Goal: Browse casually

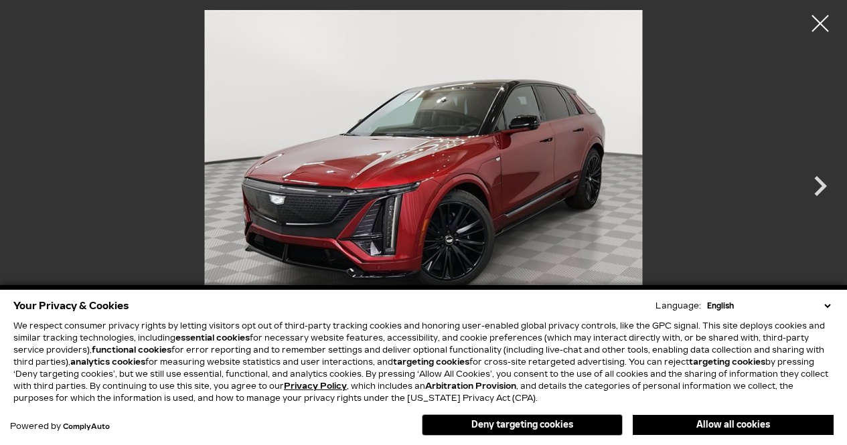
click at [705, 426] on button "Allow all cookies" at bounding box center [732, 425] width 201 height 20
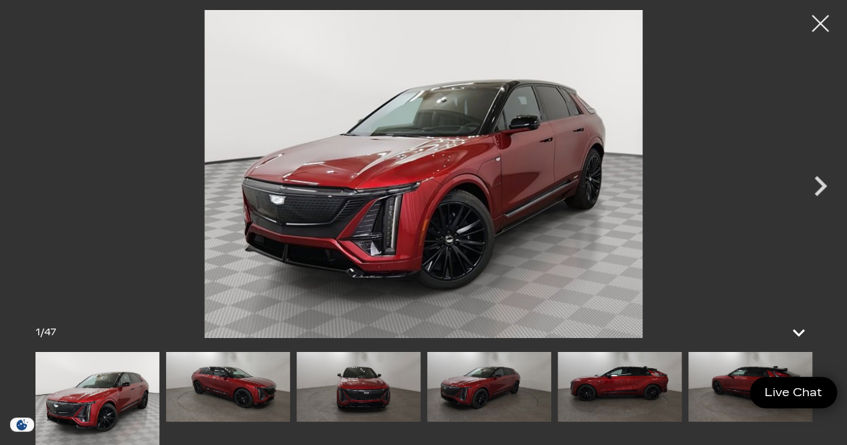
click at [818, 172] on icon "Next" at bounding box center [820, 186] width 40 height 40
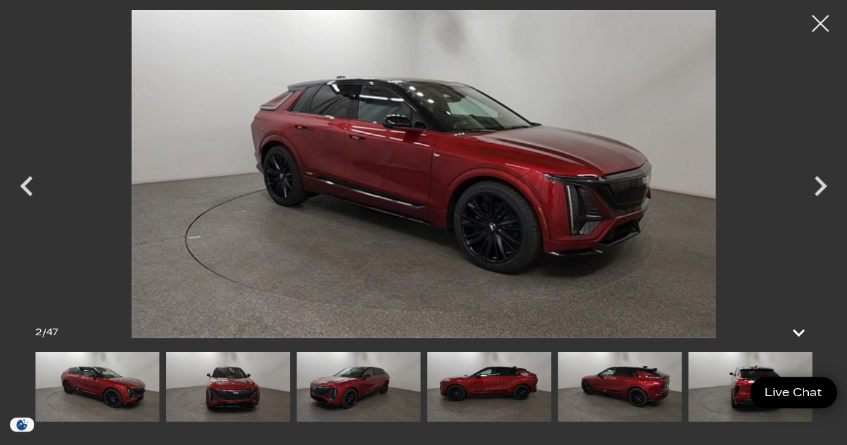
click at [818, 172] on icon "Next" at bounding box center [820, 186] width 40 height 40
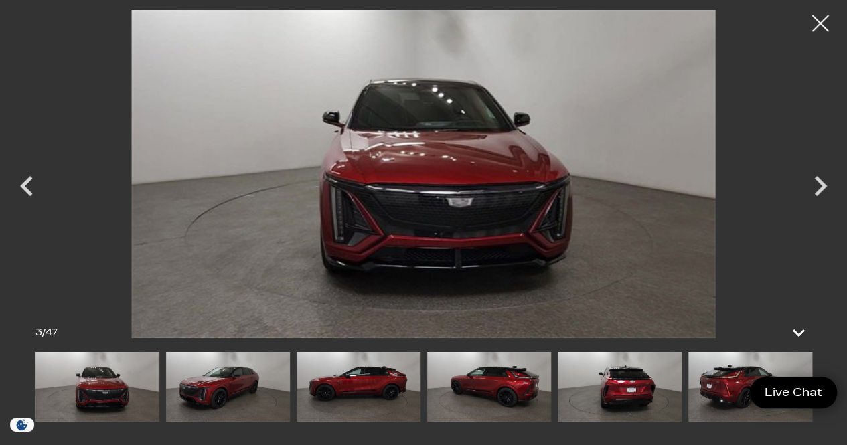
click at [818, 172] on icon "Next" at bounding box center [820, 186] width 40 height 40
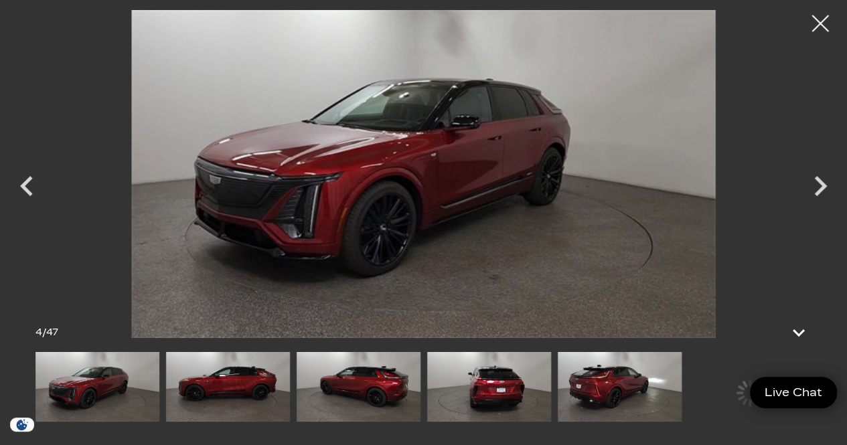
click at [818, 172] on icon "Next" at bounding box center [820, 186] width 40 height 40
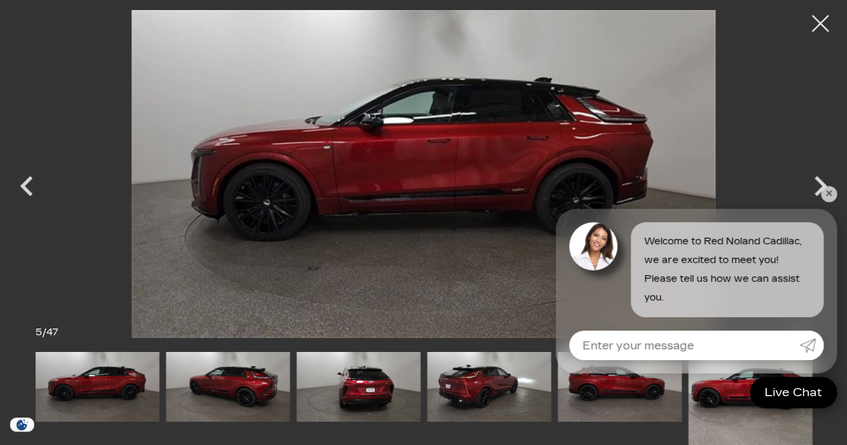
click at [818, 172] on icon "Next" at bounding box center [820, 186] width 40 height 40
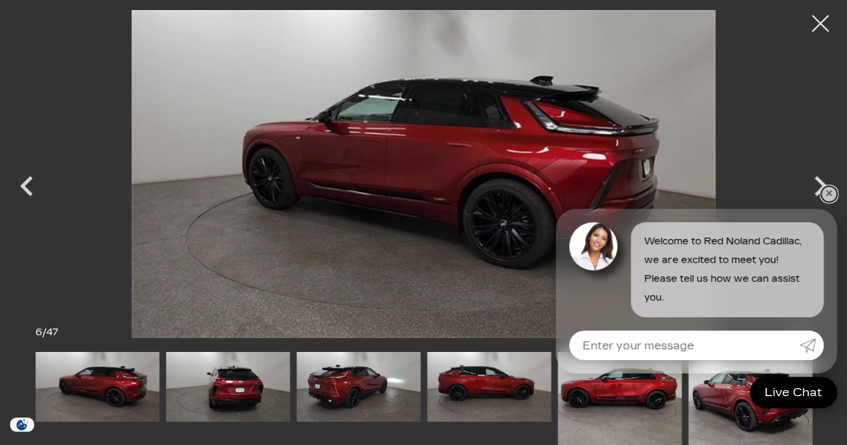
click at [833, 195] on link "✕" at bounding box center [828, 194] width 16 height 16
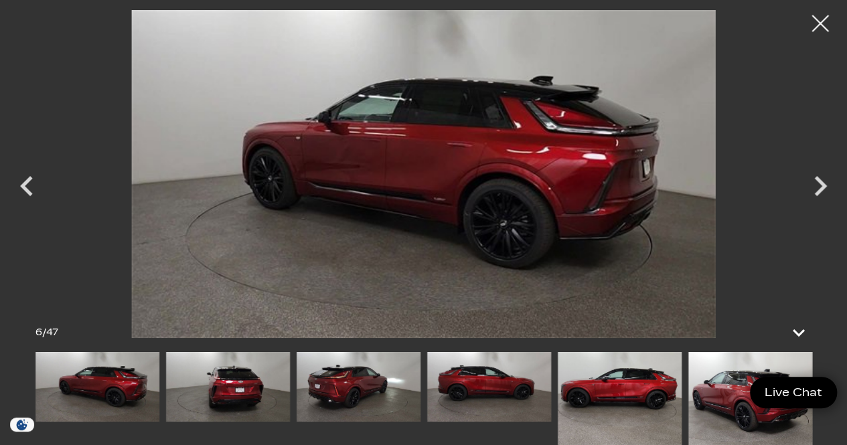
click at [814, 171] on icon "Next" at bounding box center [820, 186] width 40 height 40
